Goal: Information Seeking & Learning: Learn about a topic

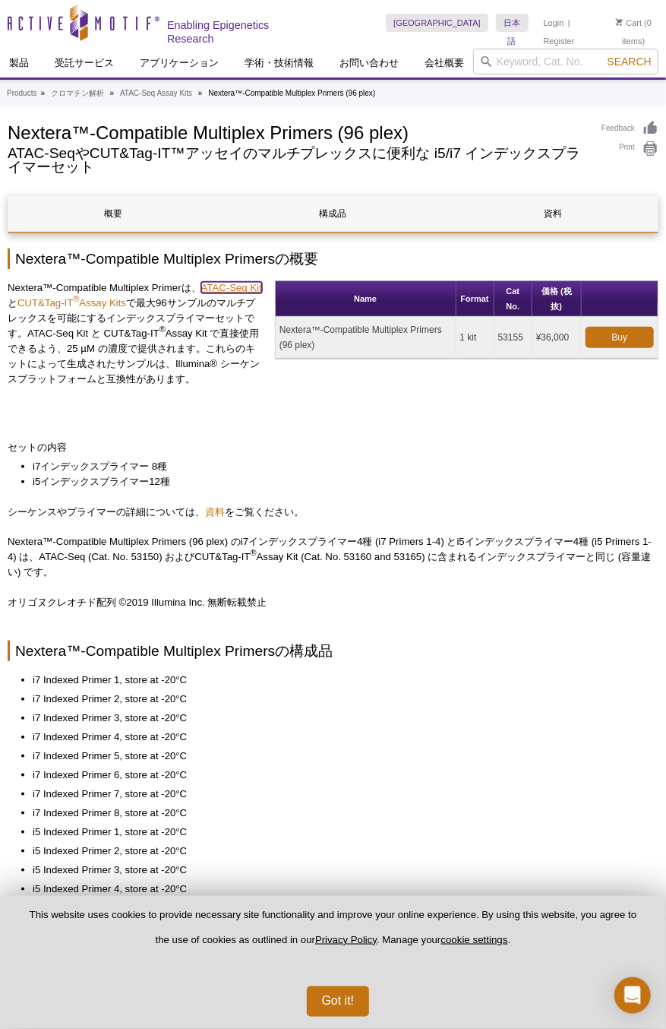
click at [232, 290] on link "ATAC-Seq Kit" at bounding box center [231, 287] width 61 height 11
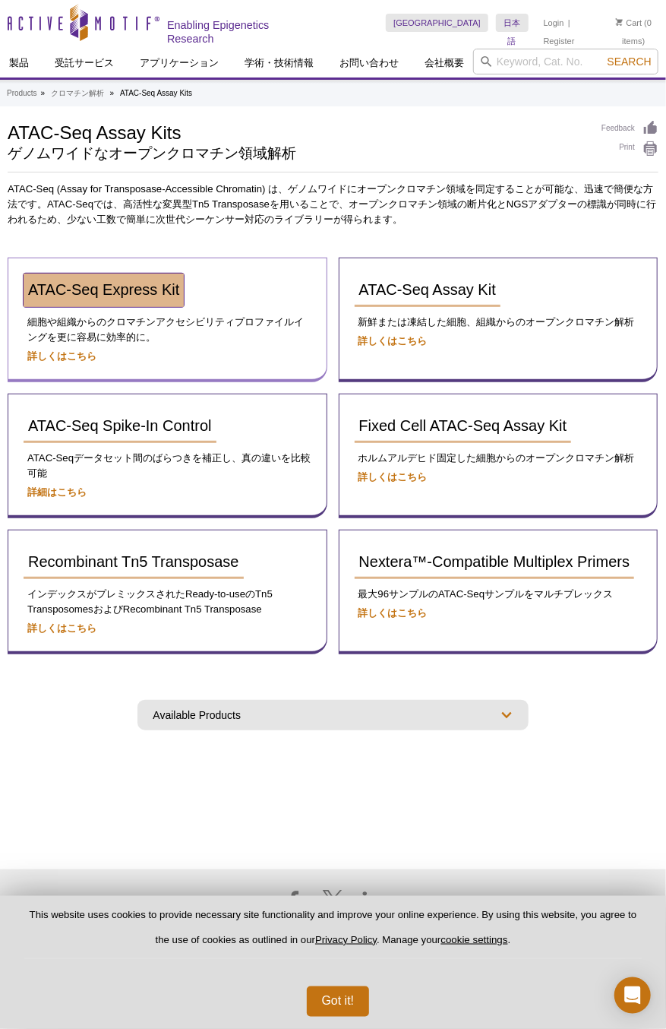
click at [142, 293] on span "ATAC-Seq Express Kit" at bounding box center [103, 289] width 151 height 17
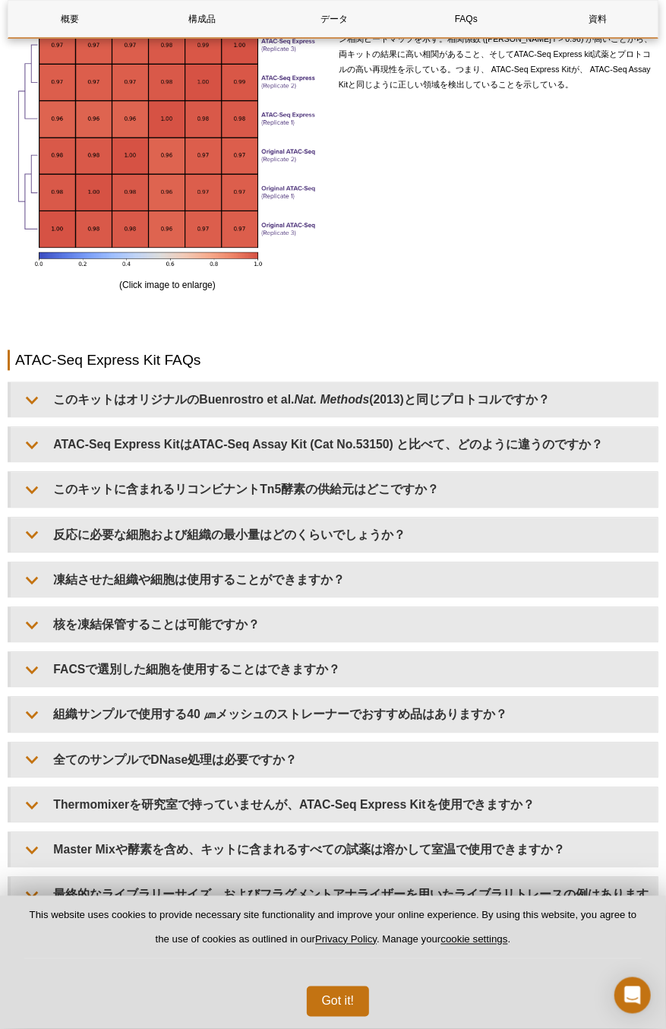
scroll to position [2894, 0]
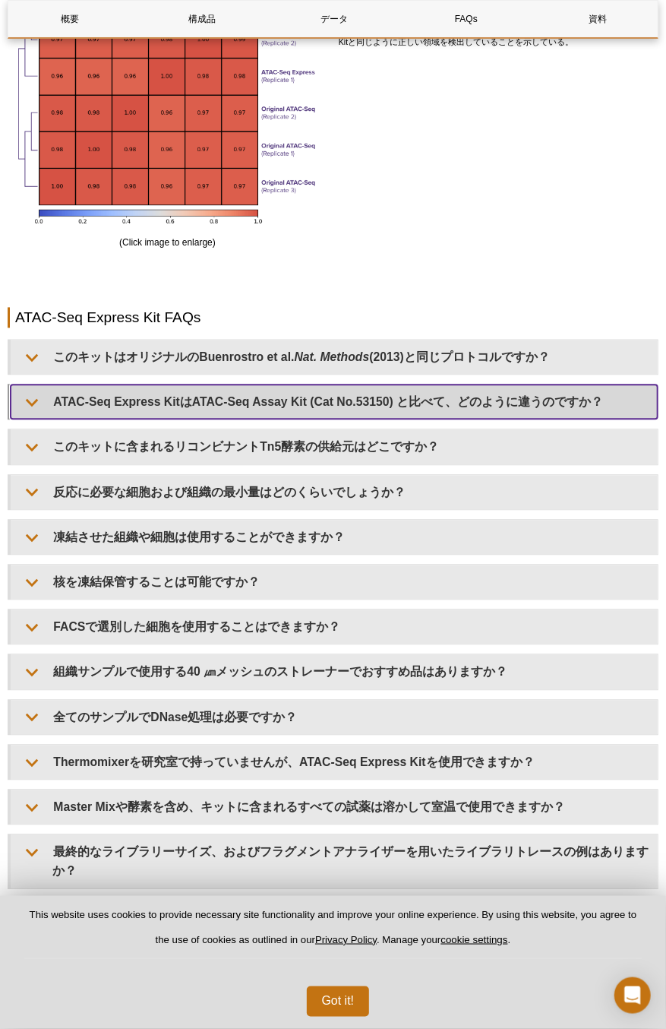
click at [487, 403] on summary "ATAC-Seq Express KitはATAC-Seq Assay Kit (Cat No.53150) と比べて、どのように違うのですか？" at bounding box center [334, 402] width 647 height 34
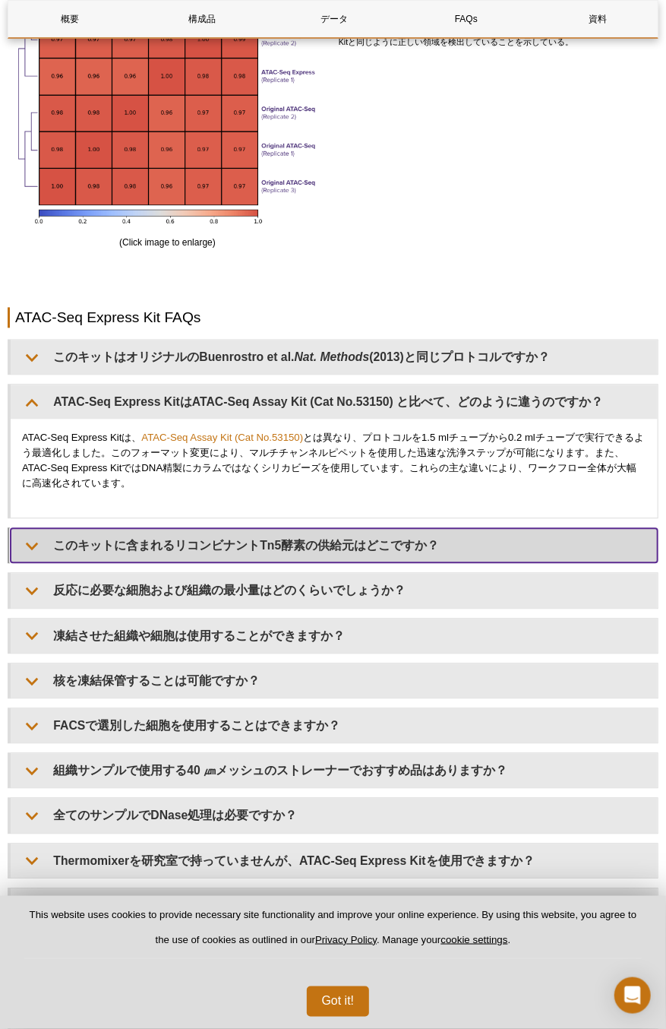
click at [481, 529] on summary "このキットに含まれるリコンビナントTn5酵素の供給元はどこですか？" at bounding box center [334, 546] width 647 height 34
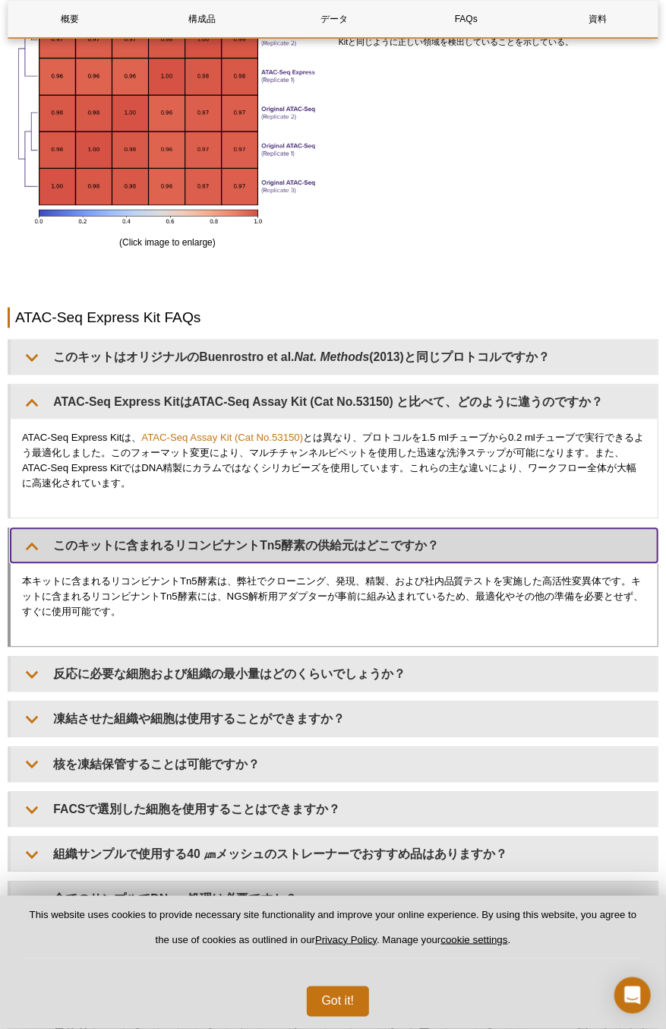
click at [481, 529] on summary "このキットに含まれるリコンビナントTn5酵素の供給元はどこですか？" at bounding box center [334, 546] width 647 height 34
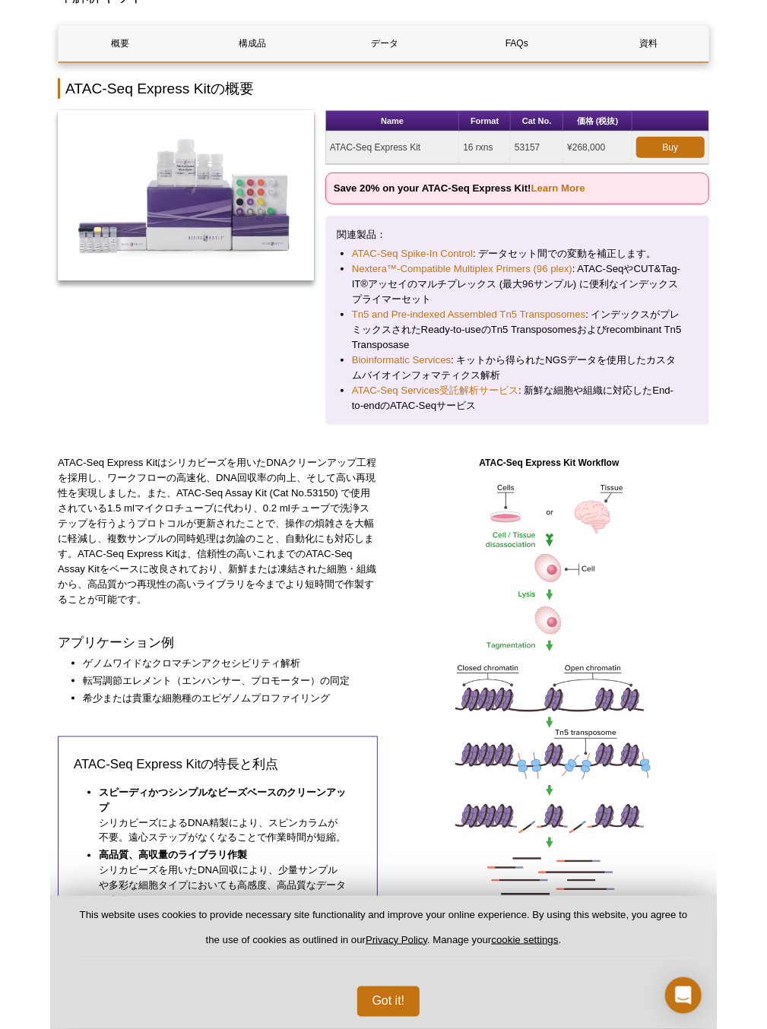
scroll to position [0, 0]
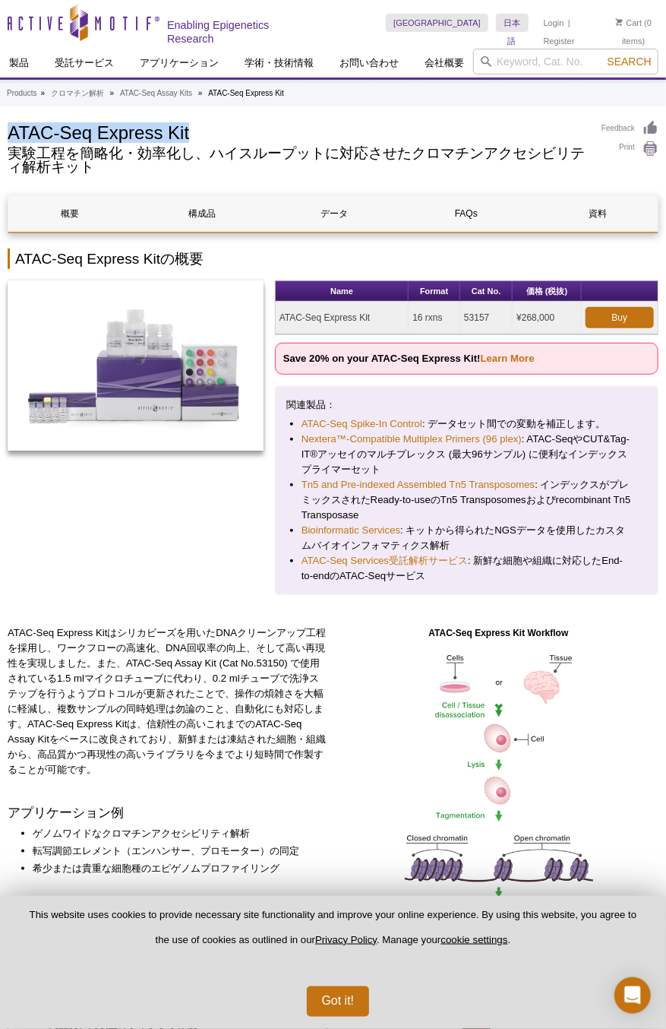
drag, startPoint x: 202, startPoint y: 135, endPoint x: 11, endPoint y: 137, distance: 190.8
click at [11, 137] on h1 "ATAC-Seq Express Kit" at bounding box center [297, 131] width 579 height 23
copy h1 "ATAC-Seq Express Kit"
click at [461, 173] on h2 "実験工程を簡略化・効率化し、ハイスループットに対応させたクロマチンアクセシビリティ解析キット" at bounding box center [297, 160] width 579 height 27
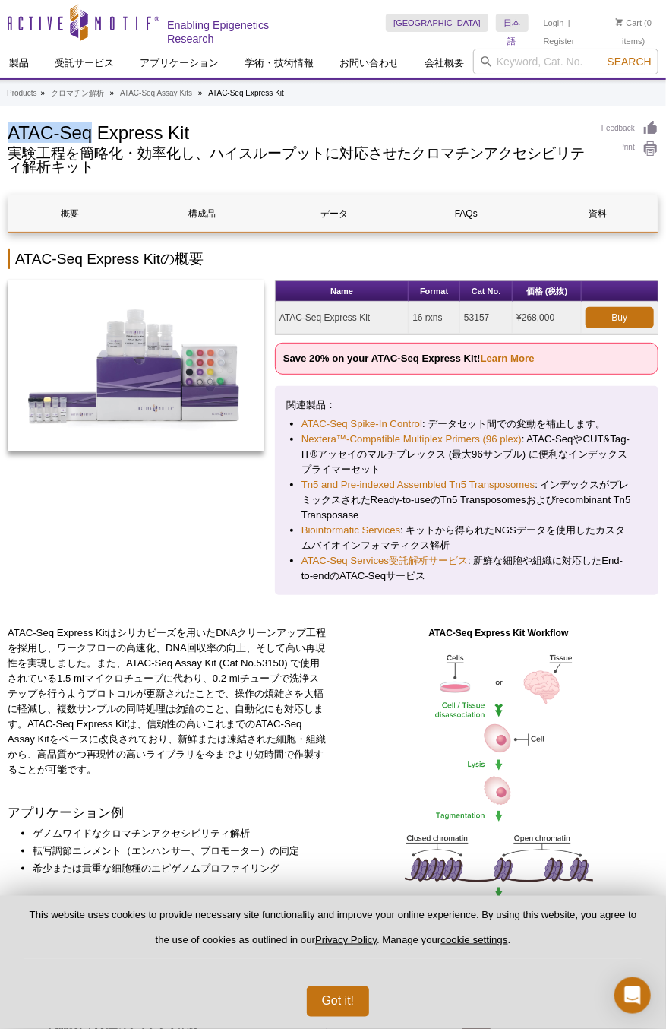
drag, startPoint x: 8, startPoint y: 132, endPoint x: 90, endPoint y: 130, distance: 81.3
click at [90, 130] on h1 "ATAC-Seq Express Kit" at bounding box center [297, 131] width 579 height 23
copy h1 "ATAC-Seq"
